Goal: Entertainment & Leisure: Consume media (video, audio)

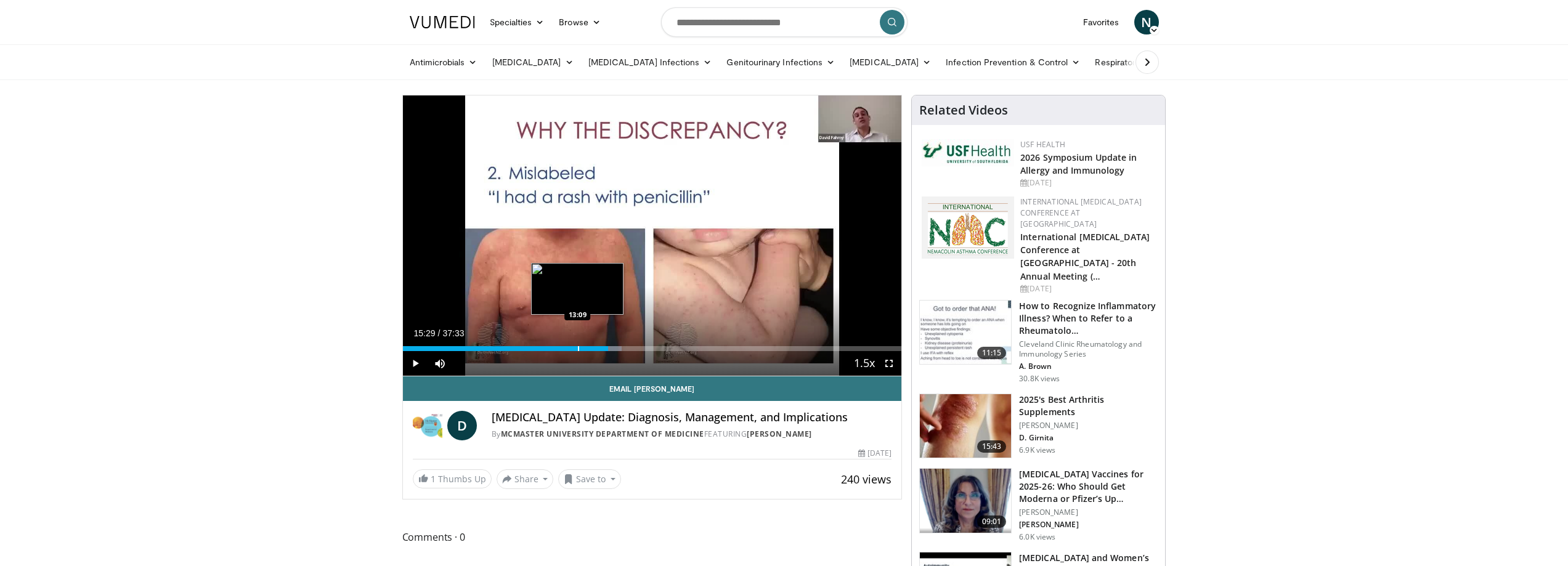
click at [578, 347] on div "Progress Bar" at bounding box center [579, 349] width 1 height 5
click at [569, 347] on div "Progress Bar" at bounding box center [570, 349] width 1 height 5
click at [556, 346] on div "11:32" at bounding box center [479, 349] width 153 height 5
click at [536, 347] on div "11:32" at bounding box center [470, 349] width 134 height 5
click at [528, 348] on div "Progress Bar" at bounding box center [529, 349] width 1 height 5
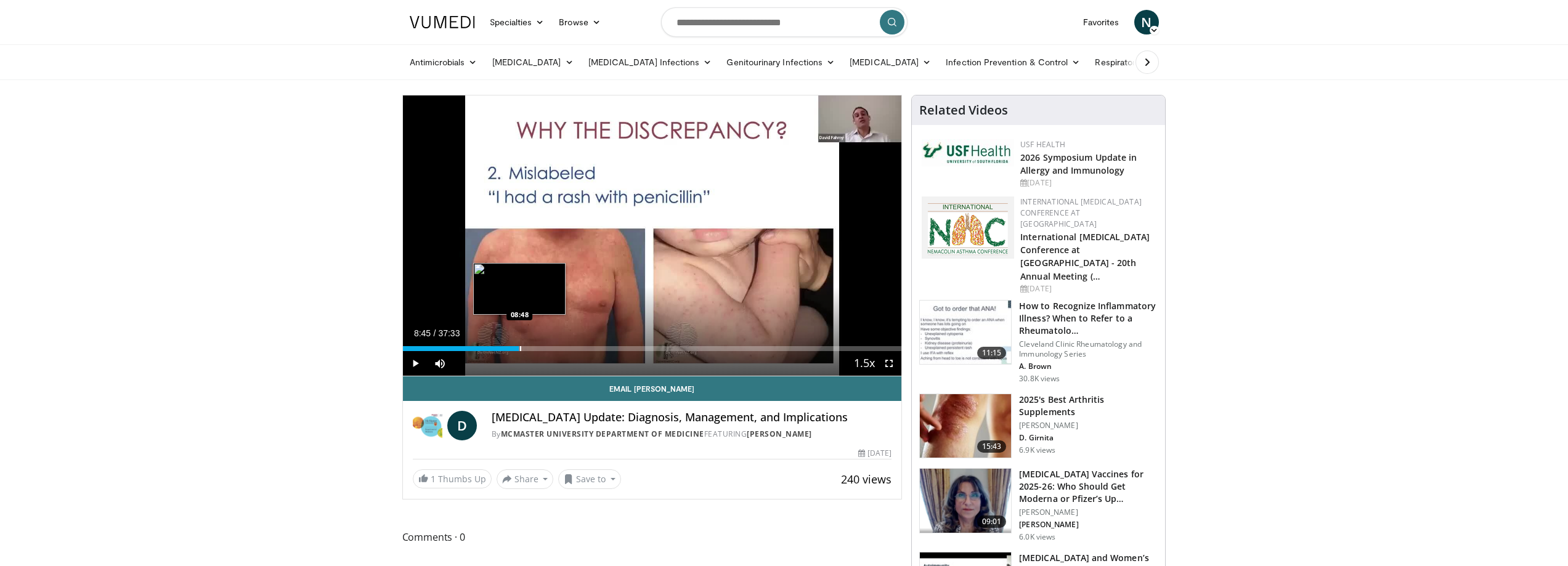
click at [520, 349] on div "Progress Bar" at bounding box center [521, 349] width 1 height 5
click at [515, 349] on div "Progress Bar" at bounding box center [516, 349] width 1 height 5
click at [506, 351] on div "Progress Bar" at bounding box center [506, 349] width 1 height 5
click at [499, 349] on div "Progress Bar" at bounding box center [500, 349] width 1 height 5
click at [493, 350] on div "Progress Bar" at bounding box center [494, 349] width 1 height 5
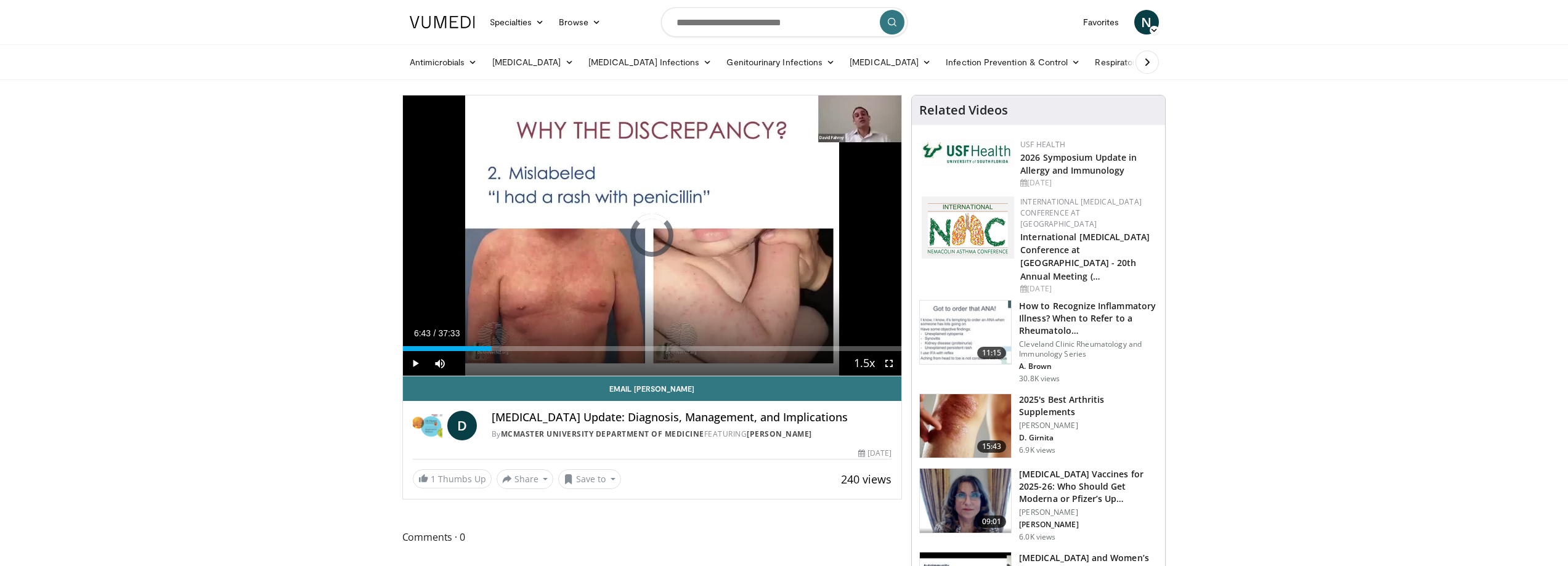
click at [481, 352] on div "Current Time 6:43 / Duration 37:33 Play Skip Backward Skip Forward Mute 26% Loa…" at bounding box center [652, 363] width 499 height 24
click at [520, 346] on div "Progress Bar" at bounding box center [520, 349] width 1 height 5
click at [531, 346] on div "Progress Bar" at bounding box center [532, 349] width 1 height 5
click at [540, 346] on div "Progress Bar" at bounding box center [540, 349] width 1 height 5
click at [547, 347] on div "Progress Bar" at bounding box center [547, 349] width 1 height 5
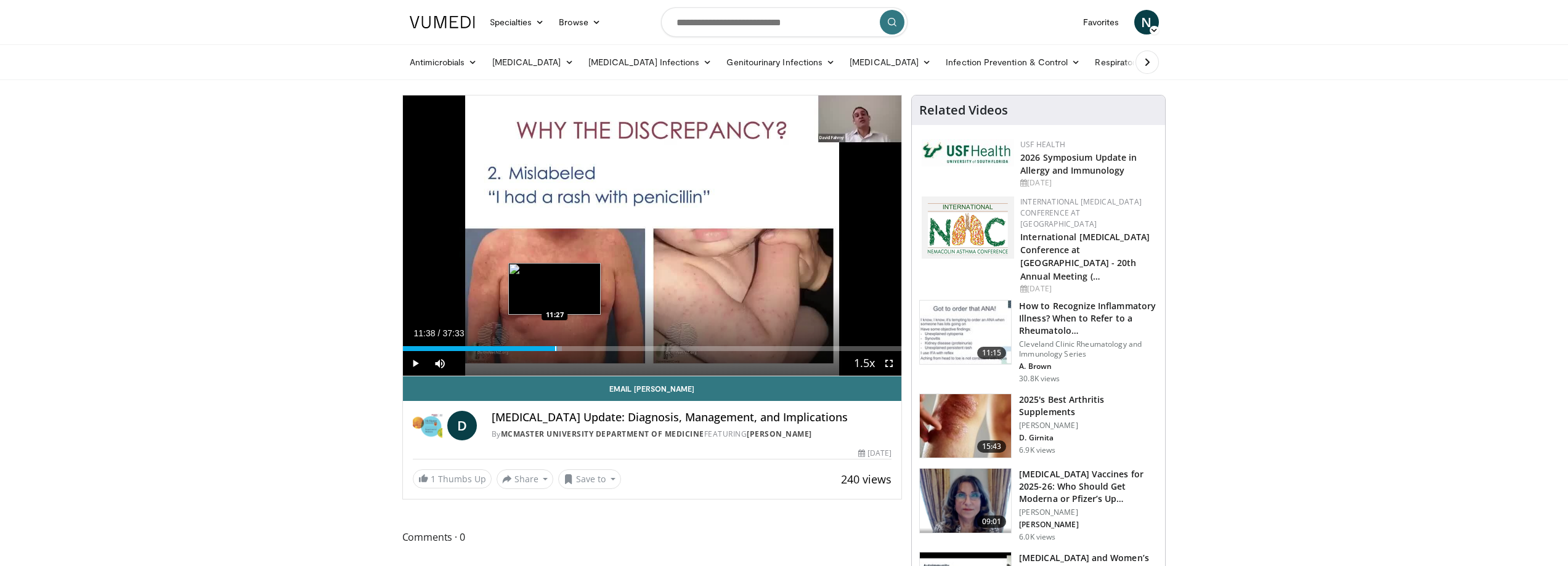
click at [557, 347] on div "Loaded : 31.91% 10:53 11:27" at bounding box center [652, 349] width 499 height 5
click at [568, 349] on div "Progress Bar" at bounding box center [569, 349] width 1 height 5
click at [581, 350] on div "Loaded : 35.01% 12:28 12:25" at bounding box center [652, 349] width 499 height 5
click at [591, 350] on div "Progress Bar" at bounding box center [591, 349] width 1 height 5
click at [601, 351] on div "Progress Bar" at bounding box center [601, 349] width 1 height 5
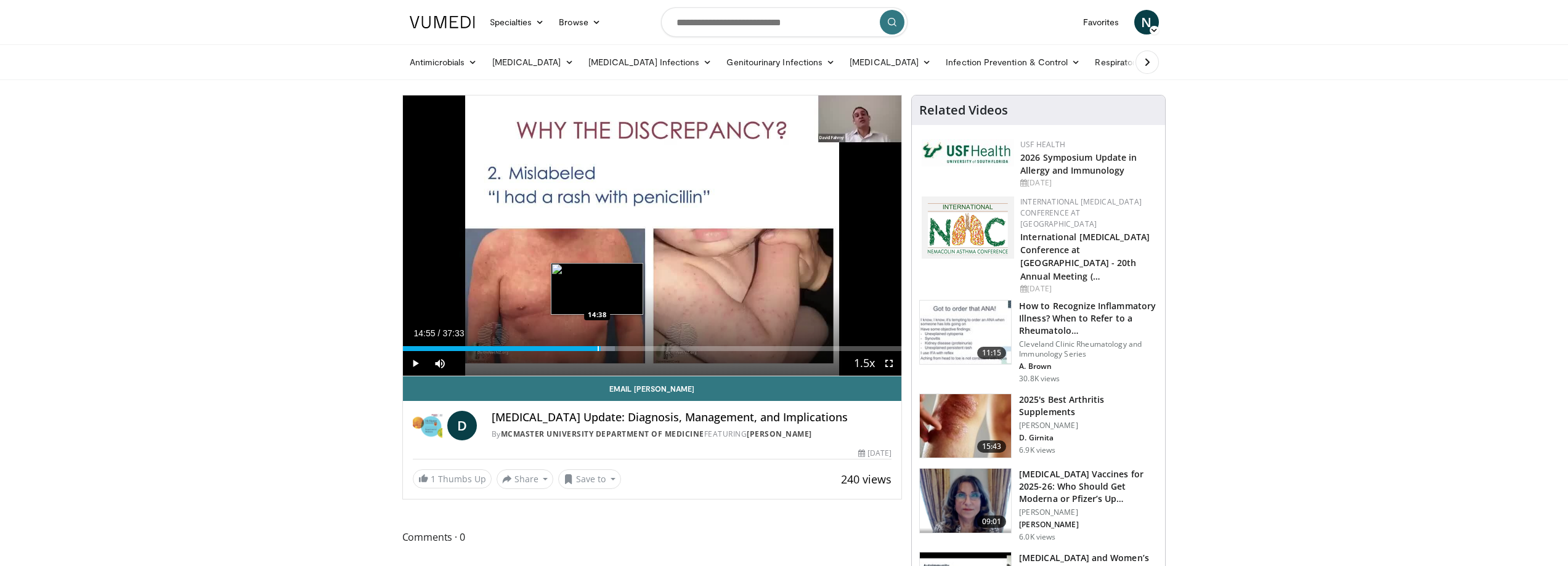
click at [597, 349] on div "Progress Bar" at bounding box center [598, 349] width 1 height 5
click at [602, 349] on div "Progress Bar" at bounding box center [602, 349] width 1 height 5
click at [599, 349] on div "Progress Bar" at bounding box center [600, 349] width 1 height 5
click at [596, 349] on div "Progress Bar" at bounding box center [596, 349] width 1 height 5
click at [594, 349] on div "14:27" at bounding box center [499, 349] width 192 height 5
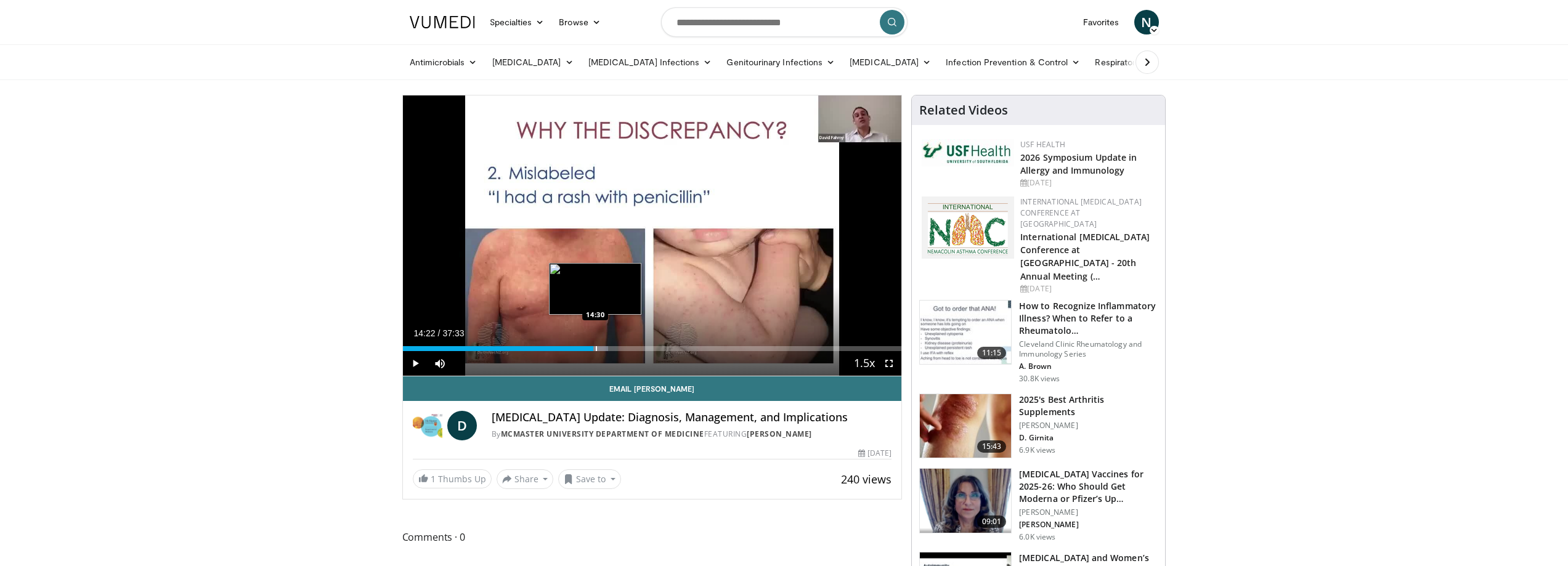
click at [596, 349] on div "Progress Bar" at bounding box center [596, 349] width 1 height 5
